Goal: Navigation & Orientation: Find specific page/section

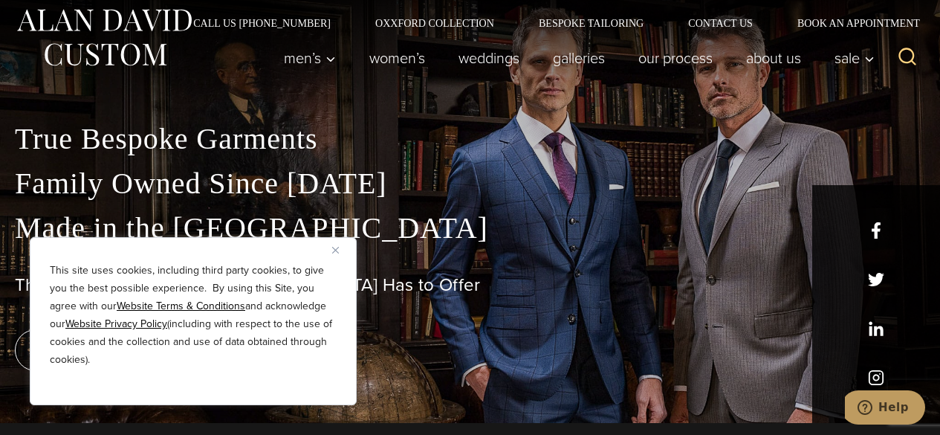
scroll to position [16, 0]
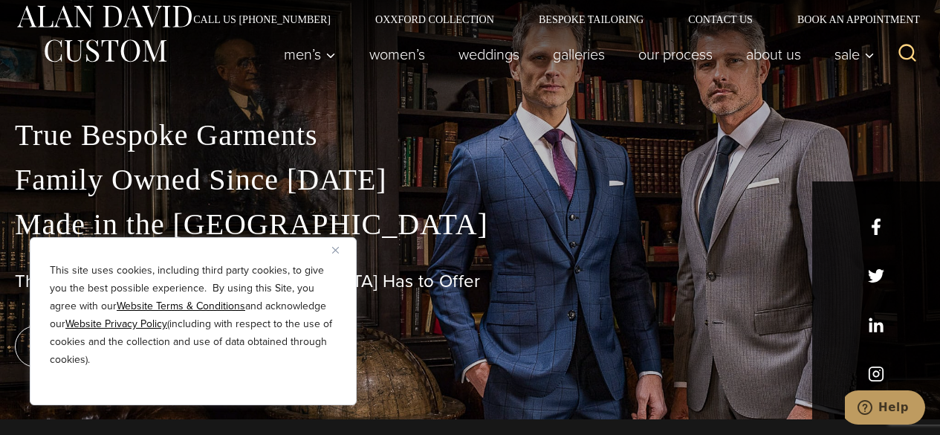
click at [339, 250] on button "Close" at bounding box center [341, 250] width 18 height 18
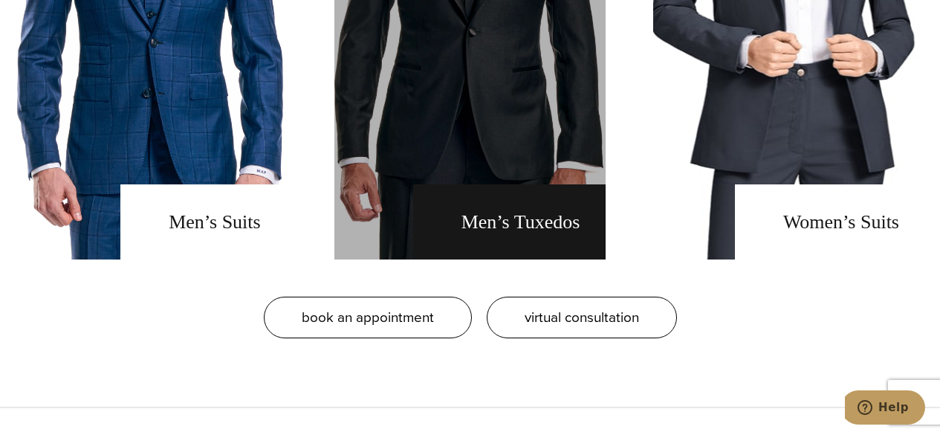
scroll to position [1207, 0]
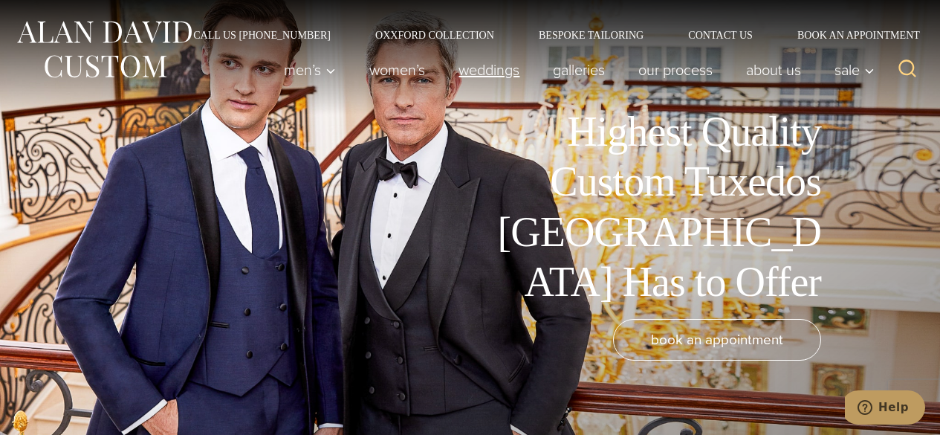
click at [496, 73] on link "weddings" at bounding box center [489, 70] width 94 height 30
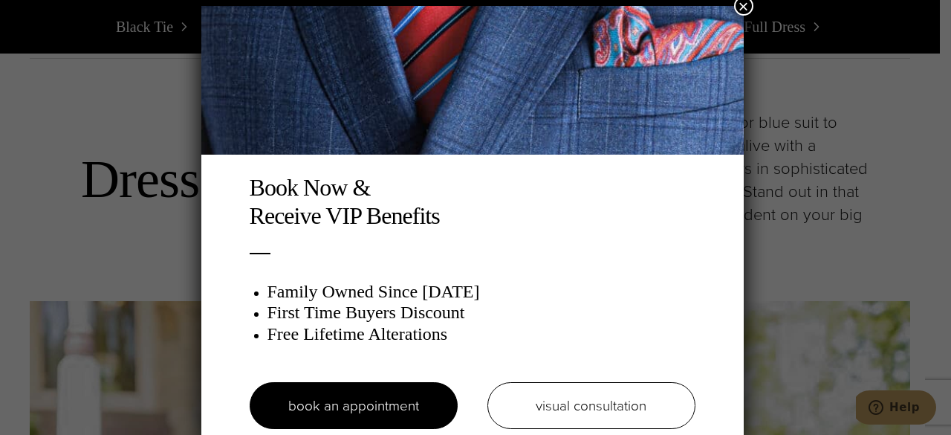
scroll to position [7, 0]
